Goal: Task Accomplishment & Management: Use online tool/utility

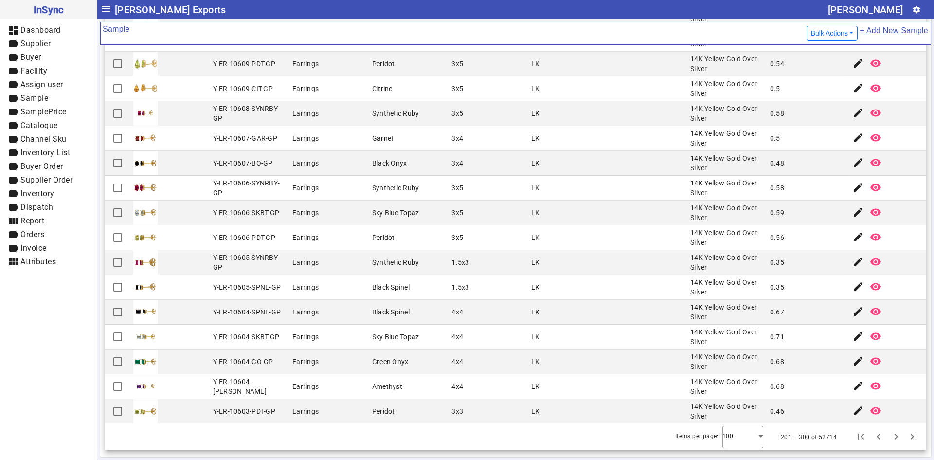
scroll to position [2076, 0]
click at [885, 438] on span "Next page" at bounding box center [896, 435] width 23 height 23
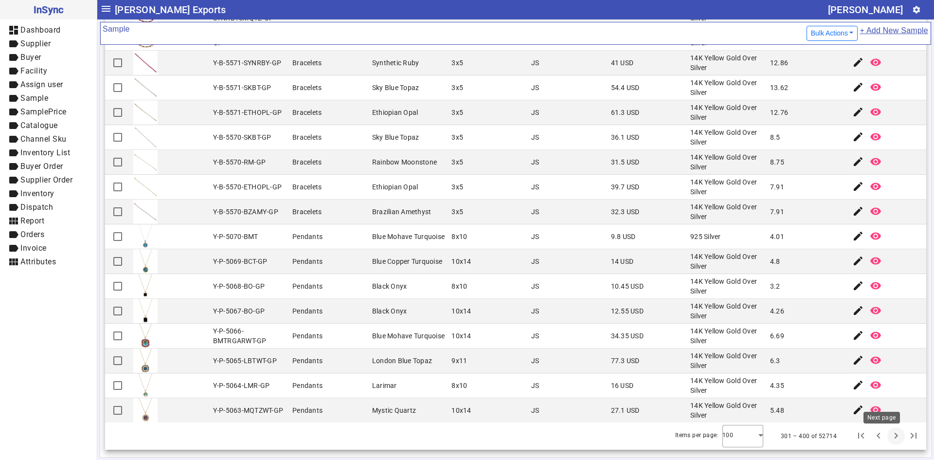
click at [885, 442] on span "Next page" at bounding box center [896, 435] width 23 height 23
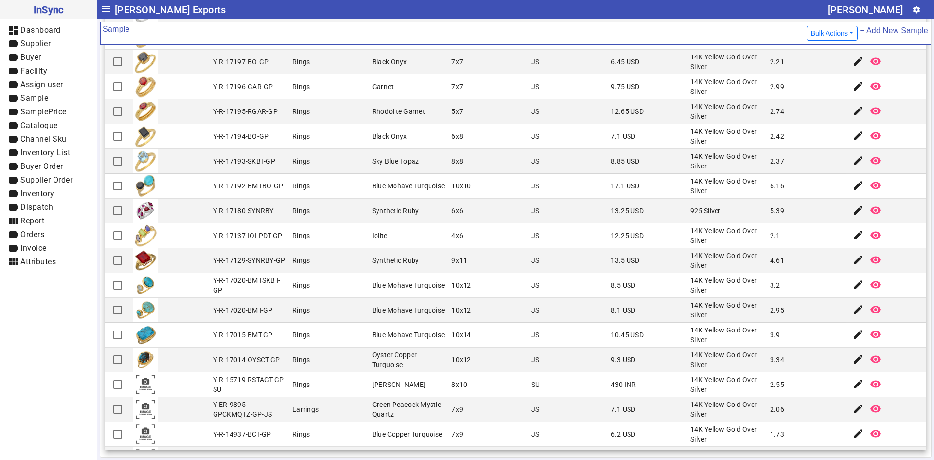
scroll to position [438, 0]
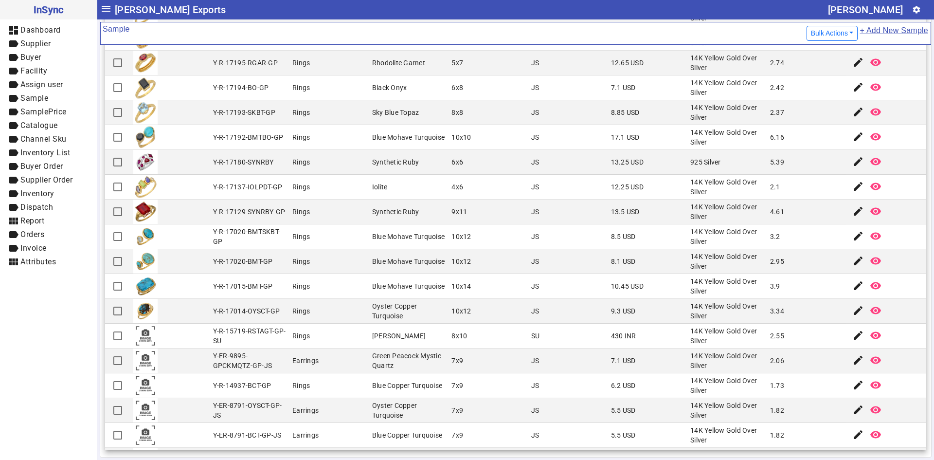
click at [425, 340] on mat-cell "[PERSON_NAME]" at bounding box center [409, 336] width 80 height 25
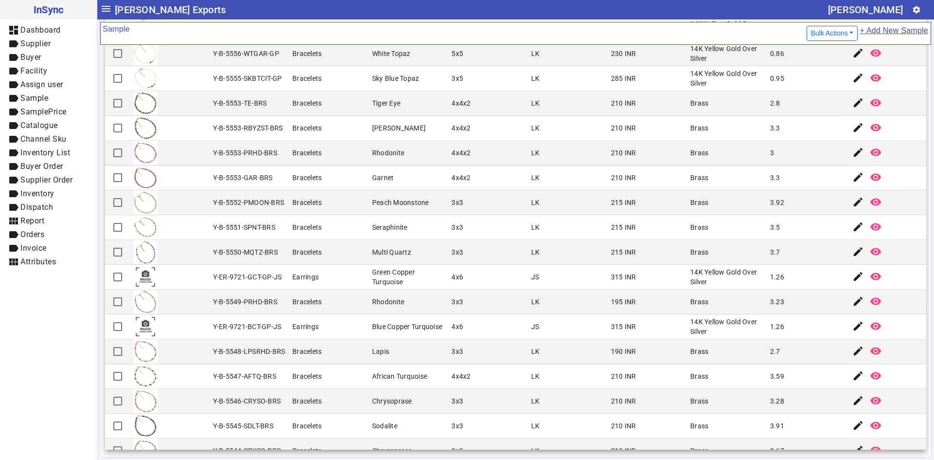
scroll to position [1606, 0]
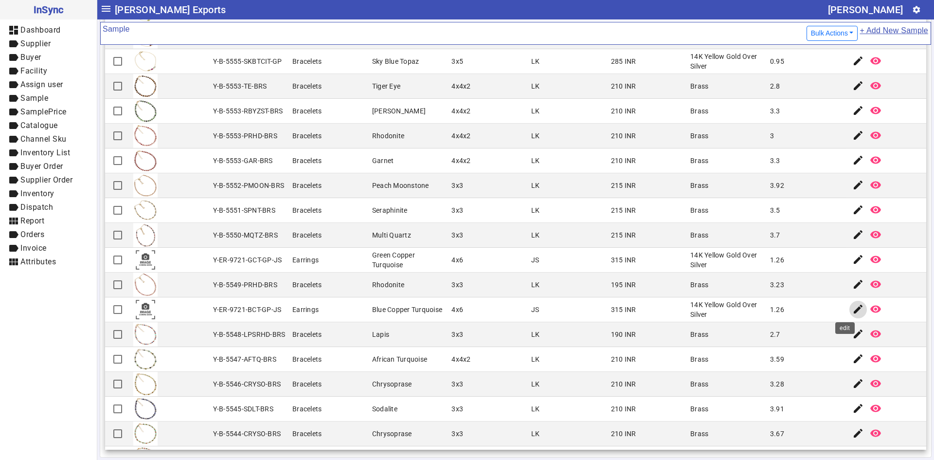
click at [847, 317] on span "button" at bounding box center [858, 309] width 23 height 23
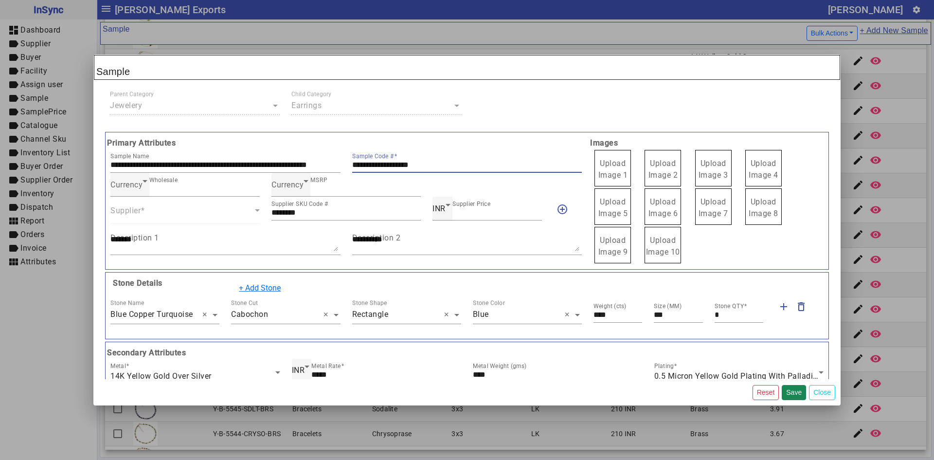
drag, startPoint x: 439, startPoint y: 162, endPoint x: 338, endPoint y: 163, distance: 100.7
click at [338, 163] on div "**********" at bounding box center [346, 161] width 483 height 24
click at [616, 161] on span "Upload Image 1" at bounding box center [614, 169] width 30 height 21
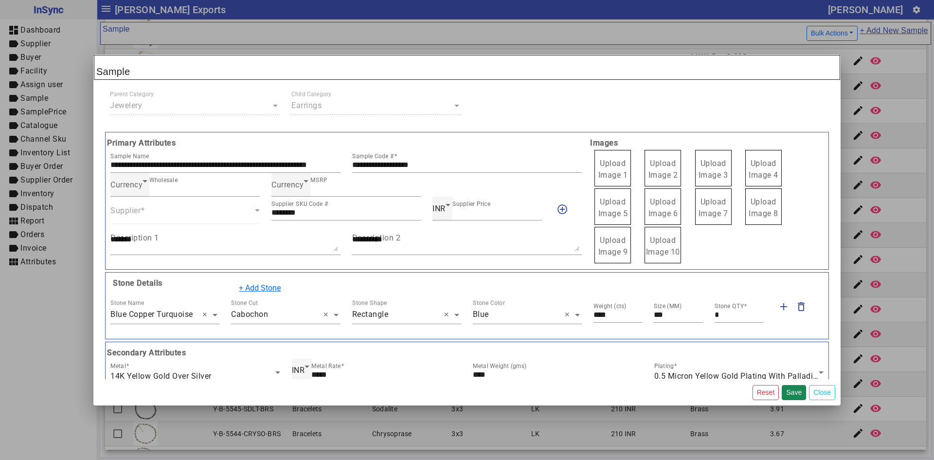
click at [0, 0] on input "Upload Image 1" at bounding box center [0, 0] width 0 height 0
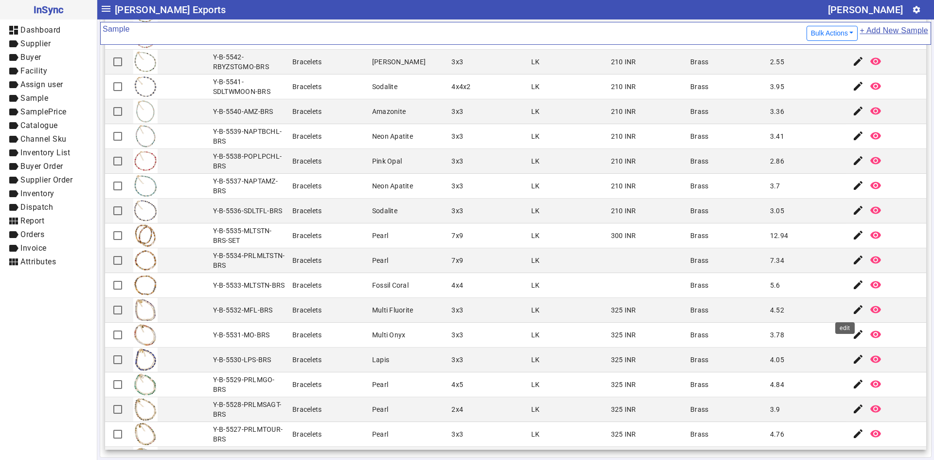
scroll to position [2076, 0]
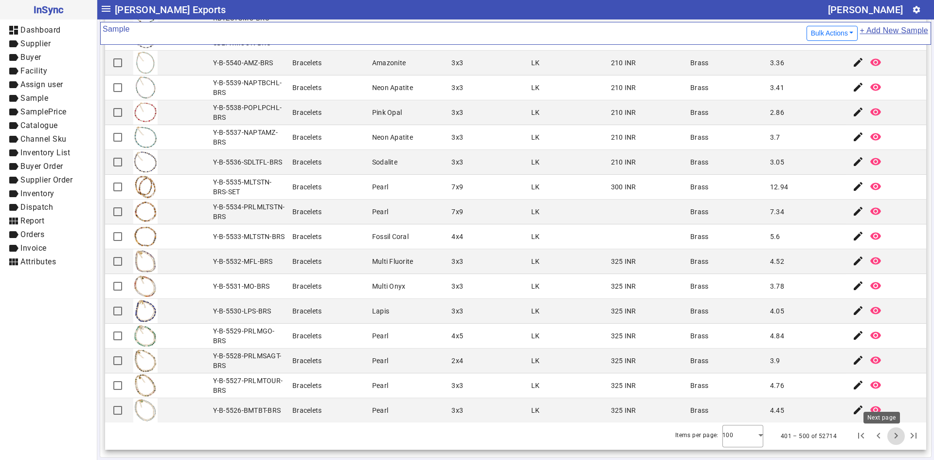
click at [885, 436] on span "Next page" at bounding box center [896, 435] width 23 height 23
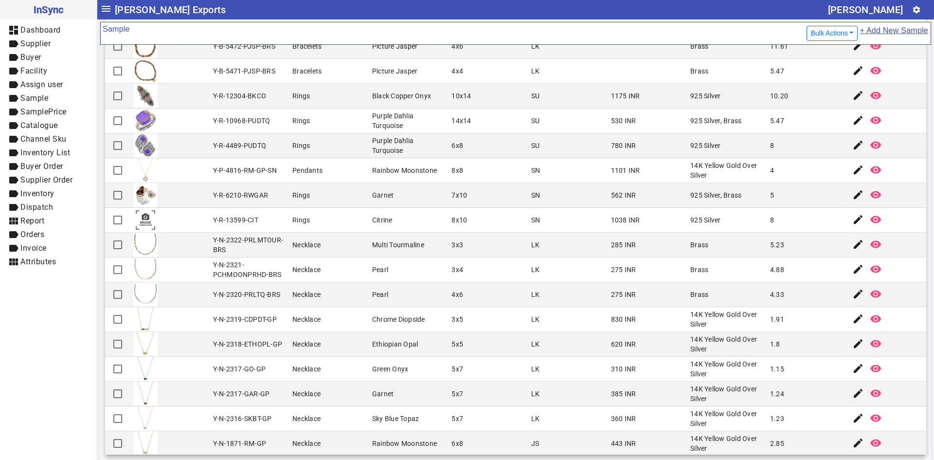
scroll to position [1655, 0]
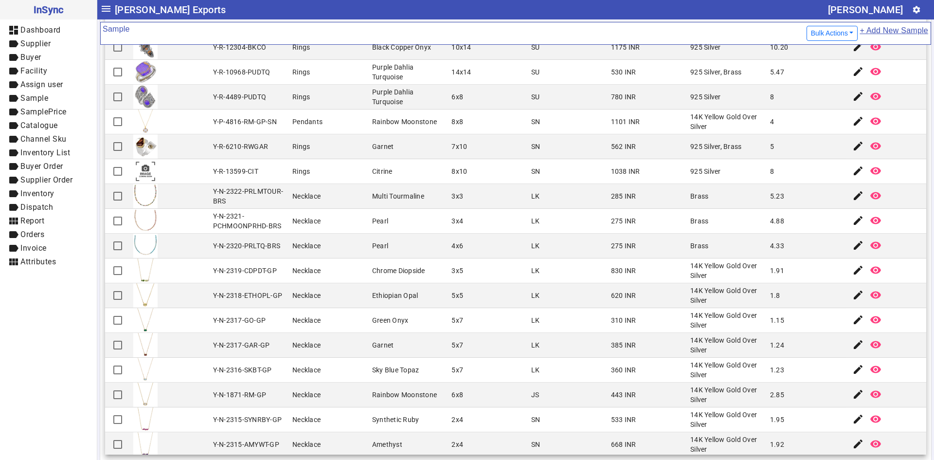
click at [205, 277] on mat-cell at bounding box center [170, 270] width 80 height 25
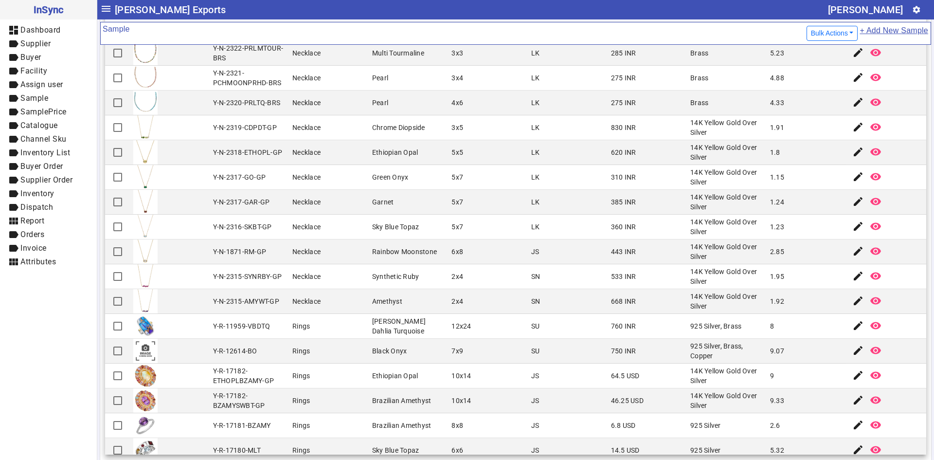
scroll to position [1801, 0]
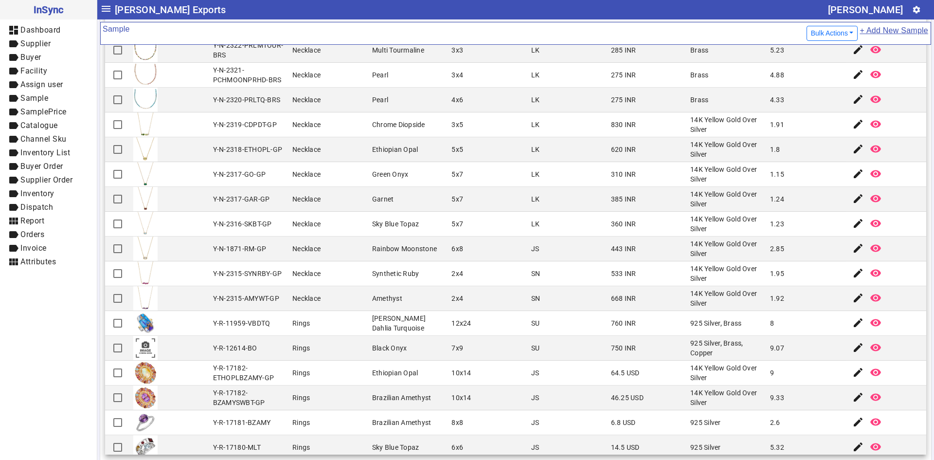
click at [398, 361] on mat-cell "Ethiopian Opal" at bounding box center [409, 373] width 80 height 25
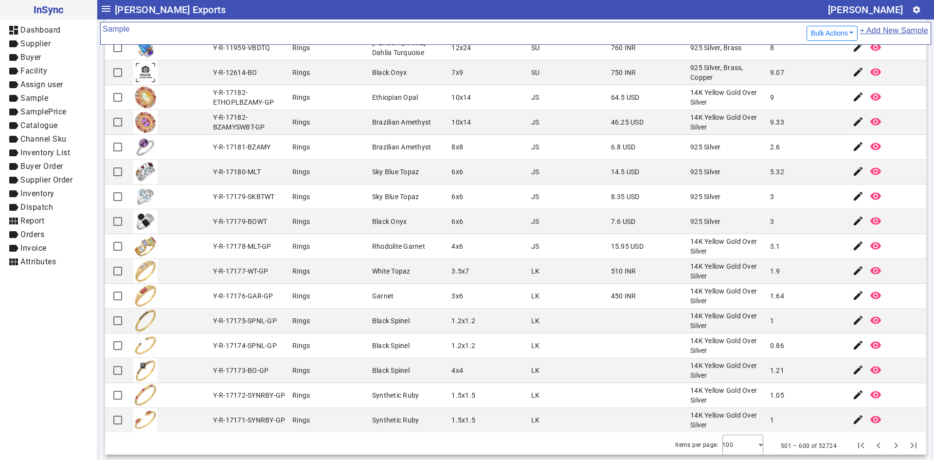
scroll to position [102, 0]
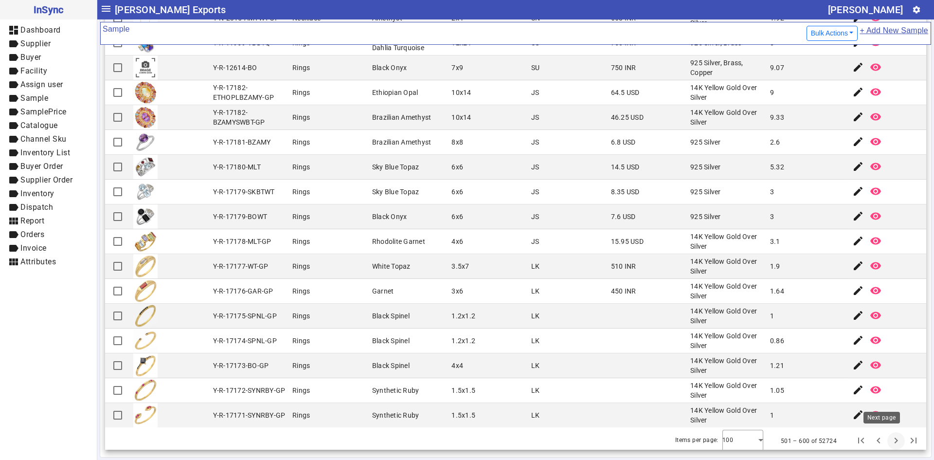
click at [885, 436] on span "Next page" at bounding box center [896, 440] width 23 height 23
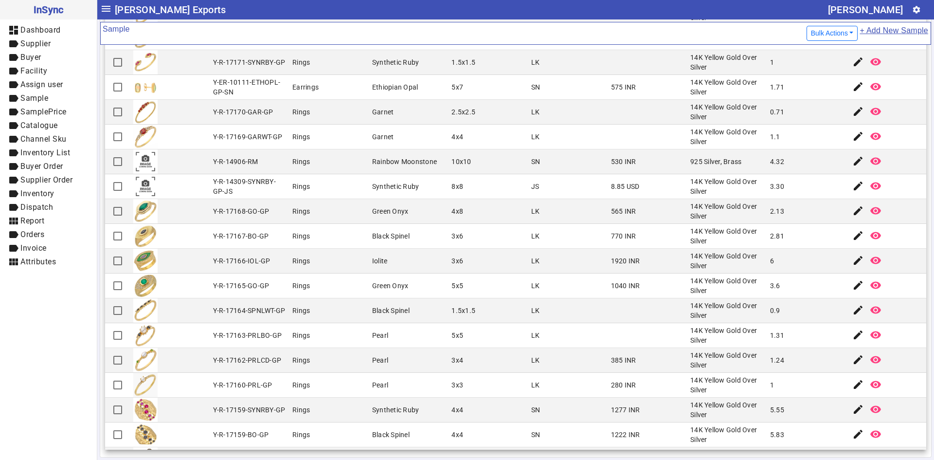
scroll to position [292, 0]
